Goal: Task Accomplishment & Management: Complete application form

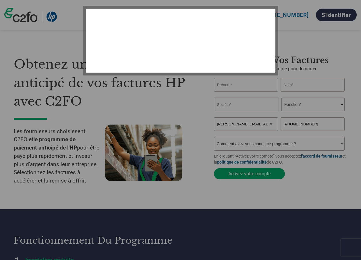
select select "fr-FR"
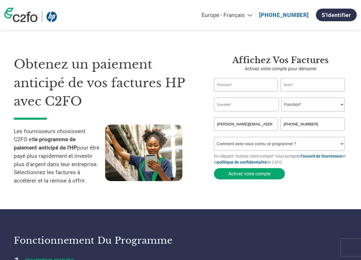
click at [242, 89] on input "text" at bounding box center [246, 85] width 64 height 14
type input "[PERSON_NAME]"
click at [306, 85] on input "text" at bounding box center [313, 85] width 64 height 14
type input "[PERSON_NAME]"
click at [238, 108] on input "text" at bounding box center [246, 105] width 65 height 14
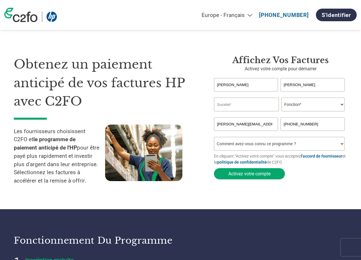
type input "LTM"
click at [303, 108] on select "Fonction* Directeur administratif et financier Responsable crédit Contrôleur de…" at bounding box center [313, 105] width 63 height 14
click at [302, 104] on select "Fonction* Directeur administratif et financier Responsable crédit Contrôleur de…" at bounding box center [313, 105] width 63 height 14
click at [343, 105] on select "Fonction* Directeur administratif et financier Responsable crédit Contrôleur de…" at bounding box center [313, 105] width 63 height 14
select select "CFO"
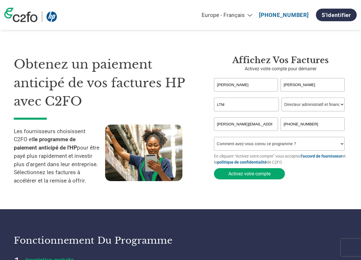
click at [282, 98] on select "Fonction* Directeur administratif et financier Responsable crédit Contrôleur de…" at bounding box center [313, 105] width 63 height 14
click at [342, 146] on select "Comment avez-vous connu ce programme ? Par courrier Par e-mail Sur les réseaux …" at bounding box center [279, 144] width 131 height 14
select select "Email"
click at [214, 139] on select "Comment avez-vous connu ce programme ? Par courrier Par e-mail Sur les réseaux …" at bounding box center [279, 144] width 131 height 14
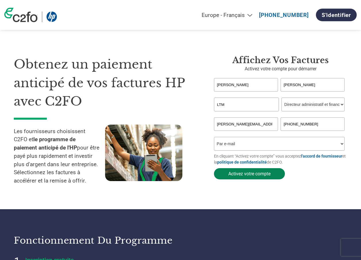
click at [248, 177] on button "Activez votre compte" at bounding box center [249, 173] width 71 height 11
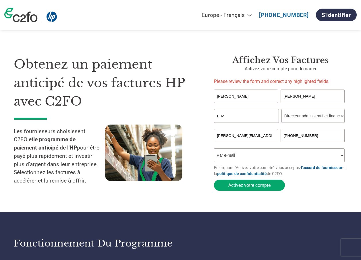
click at [290, 136] on input "[PHONE_NUMBER]" at bounding box center [313, 136] width 64 height 14
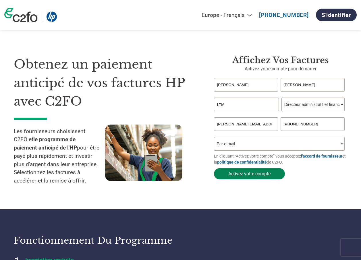
type input "[PHONE_NUMBER]"
click at [249, 176] on button "Activez votre compte" at bounding box center [249, 173] width 71 height 11
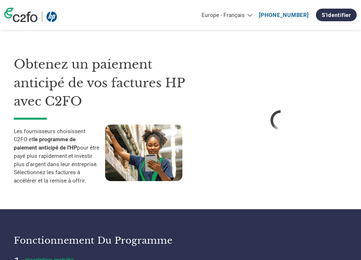
select select "fr-FR"
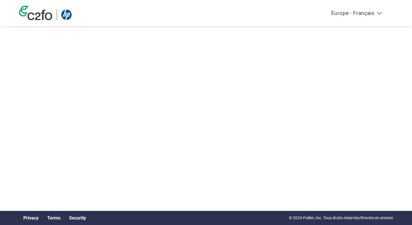
select select "fr-FR"
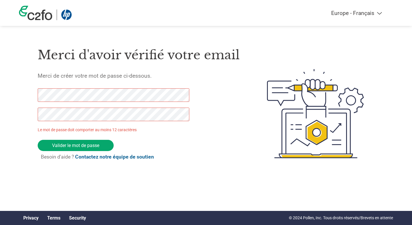
drag, startPoint x: 62, startPoint y: 145, endPoint x: 27, endPoint y: 94, distance: 62.0
click at [27, 94] on div "Merci d'avoir vérifié votre email Merci de créer votre mot de passe ci-dessous.…" at bounding box center [206, 113] width 374 height 152
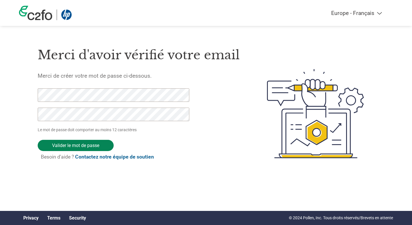
click at [81, 144] on input "Valider le mot de passe" at bounding box center [76, 145] width 76 height 11
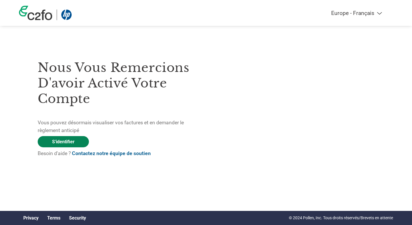
click at [68, 142] on link "S'identifier" at bounding box center [63, 141] width 51 height 11
